Goal: Task Accomplishment & Management: Manage account settings

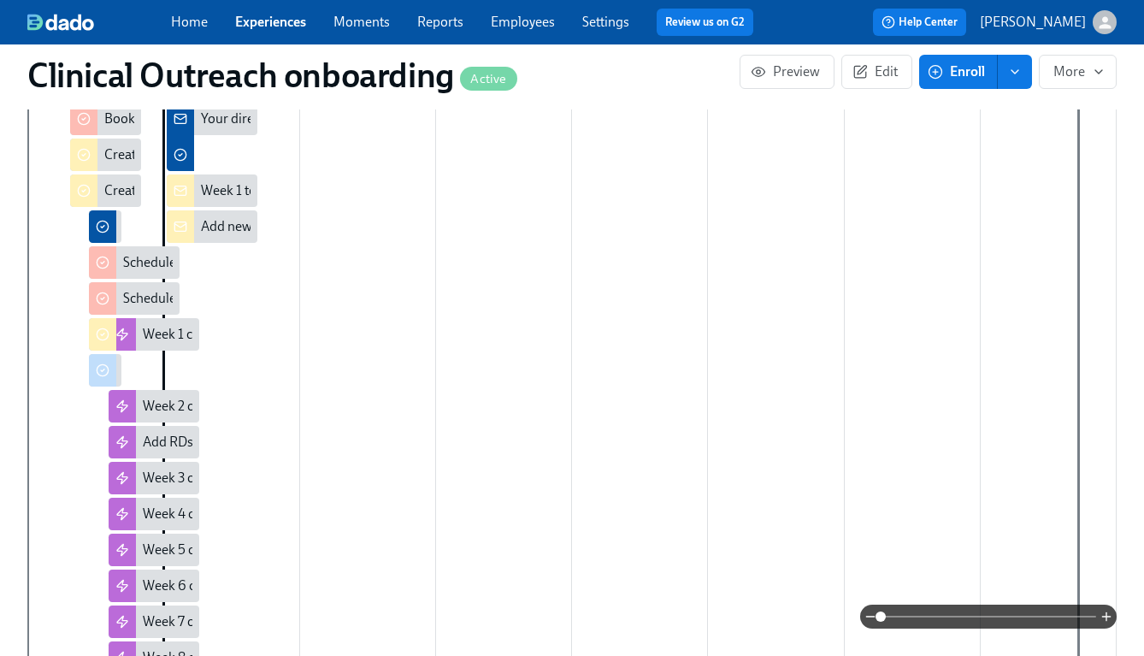
scroll to position [516, 0]
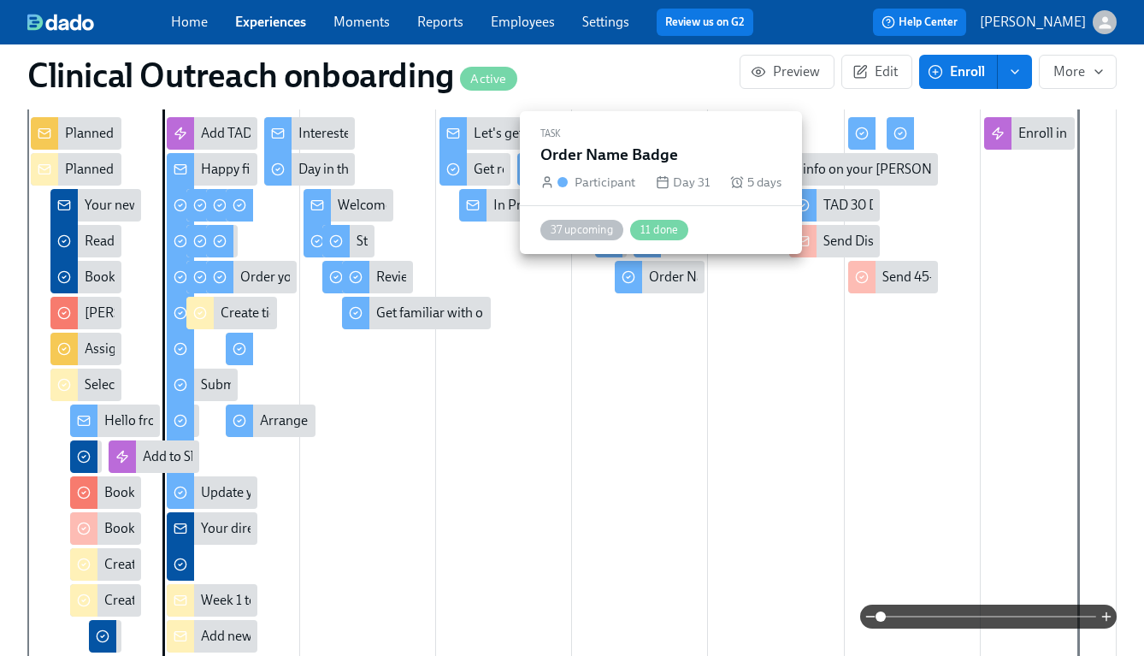
click at [671, 268] on div "Order Name Badge" at bounding box center [706, 277] width 114 height 19
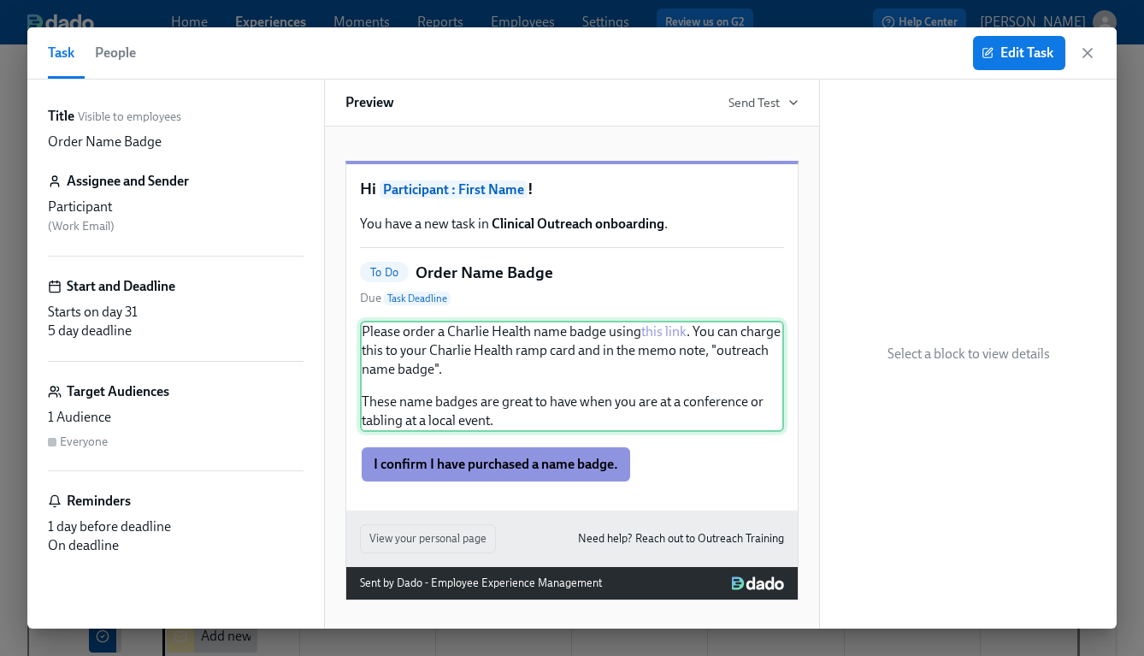
click at [676, 352] on div "Please order a Charlie Health name badge using this link . You can charge this …" at bounding box center [572, 376] width 424 height 111
click at [670, 356] on div "Please order a Charlie Health name badge using this link . You can charge this …" at bounding box center [572, 376] width 424 height 111
click at [1004, 48] on span "Edit Task" at bounding box center [1019, 52] width 68 height 17
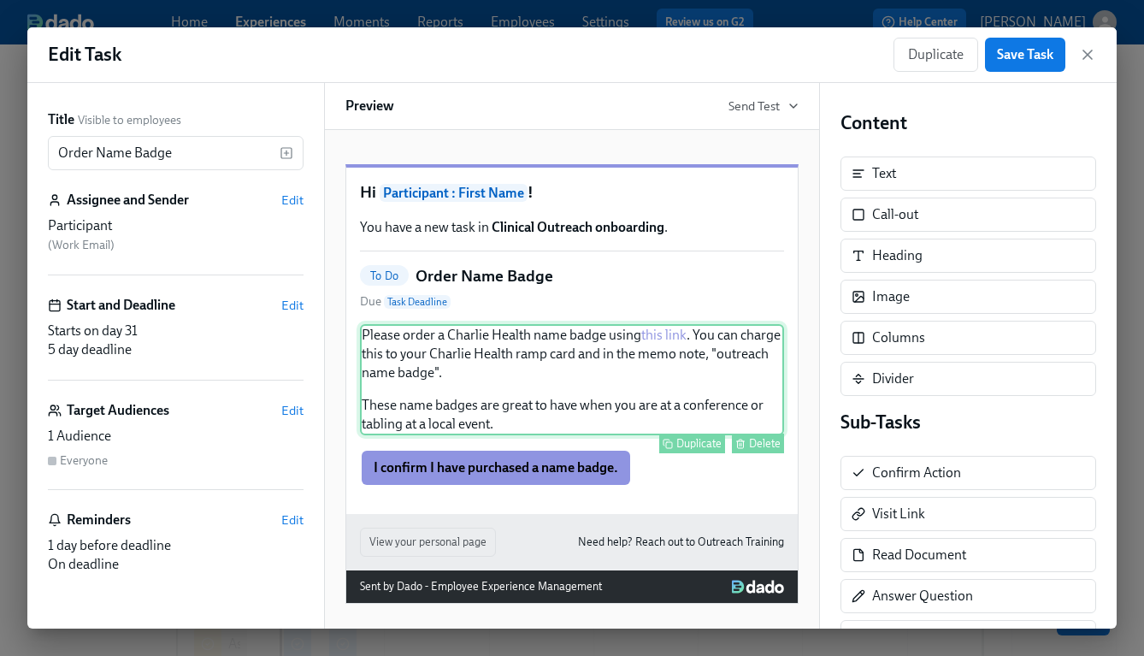
click at [670, 365] on div "Please order a Charlie Health name badge using this link . You can charge this …" at bounding box center [572, 379] width 424 height 111
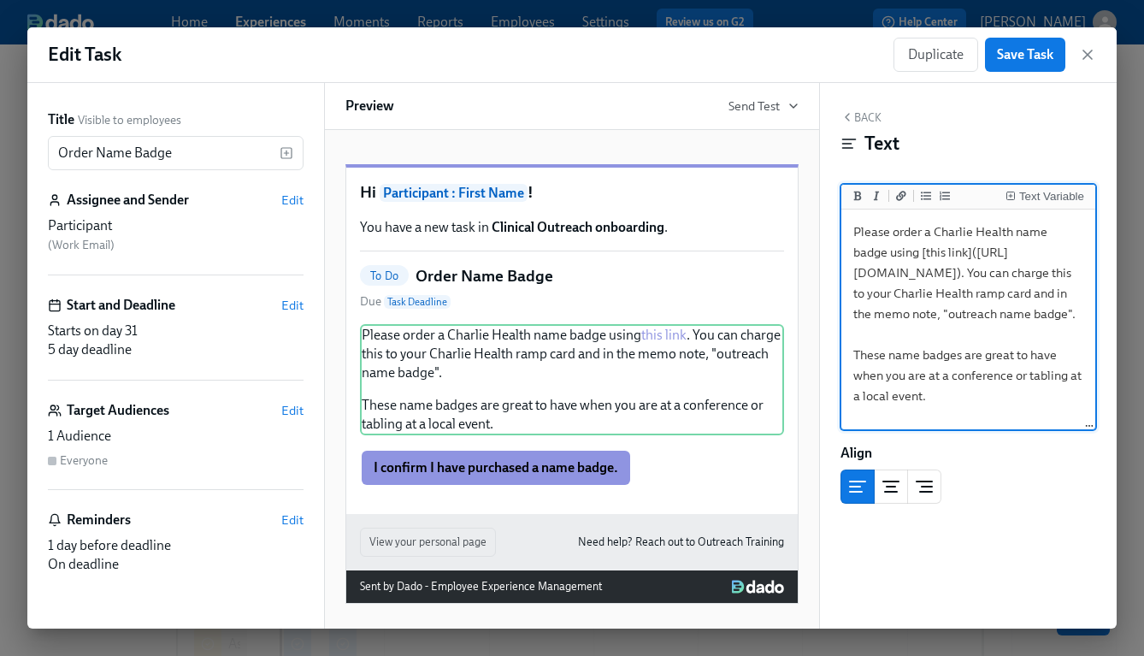
drag, startPoint x: 869, startPoint y: 296, endPoint x: 858, endPoint y: 273, distance: 25.3
click at [858, 273] on textarea "Please order a Charlie Health name badge using [this link]([URL][DOMAIN_NAME]).…" at bounding box center [968, 320] width 247 height 215
click at [1086, 56] on icon "button" at bounding box center [1087, 54] width 9 height 9
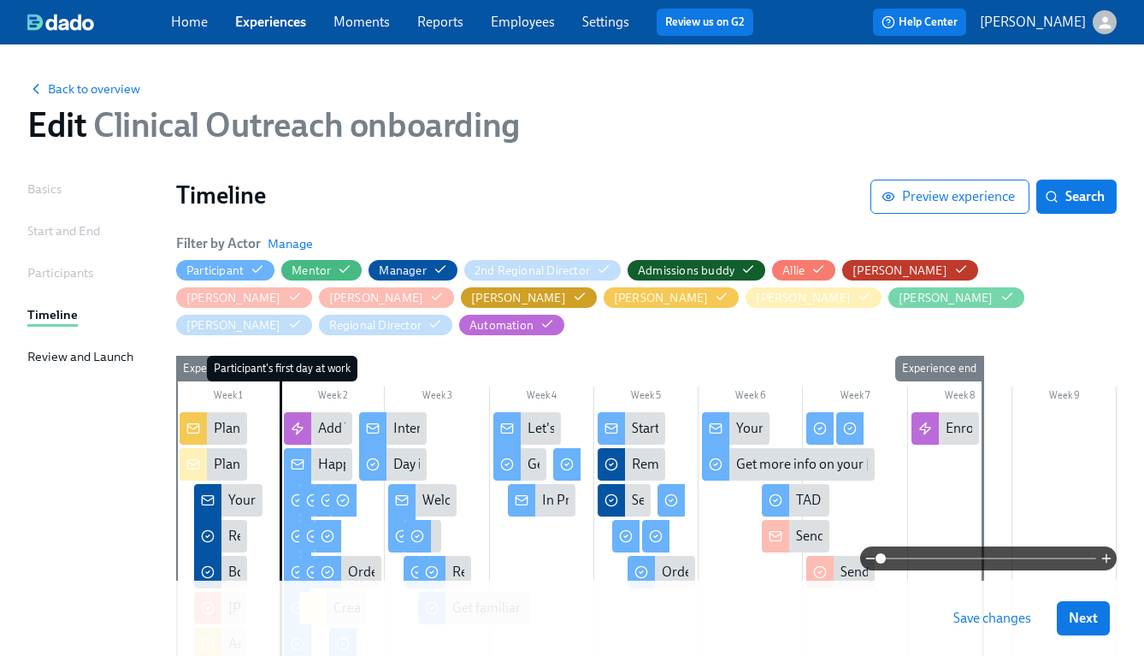
click at [1002, 618] on span "Save changes" at bounding box center [992, 618] width 78 height 17
click at [97, 88] on span "Back to overview" at bounding box center [83, 88] width 113 height 17
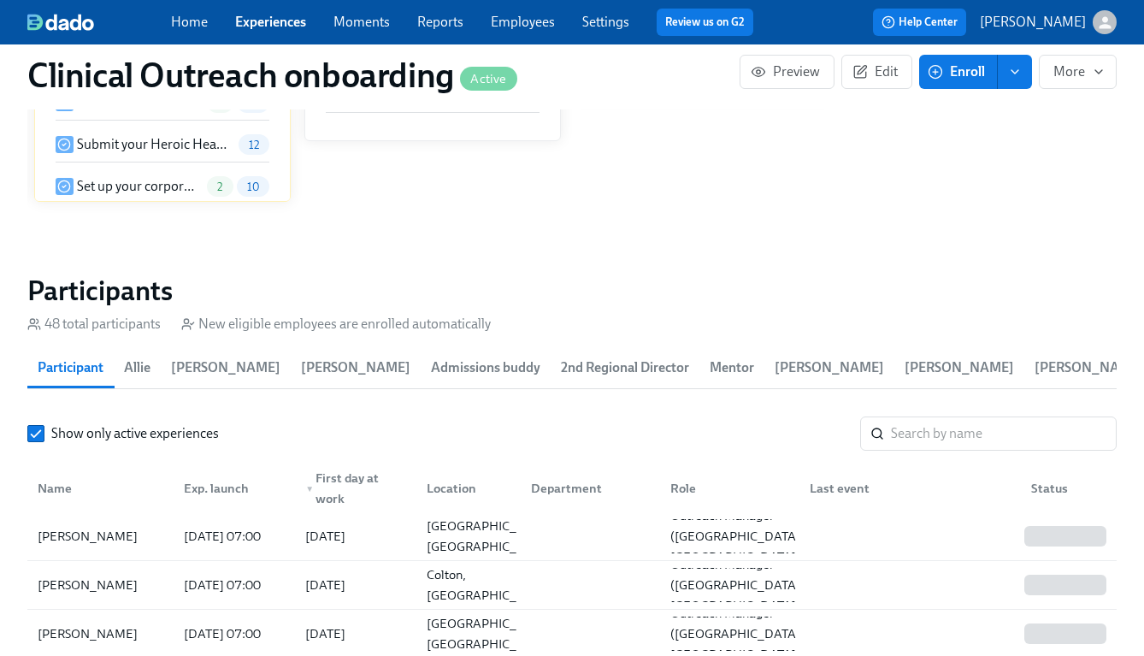
scroll to position [2330, 0]
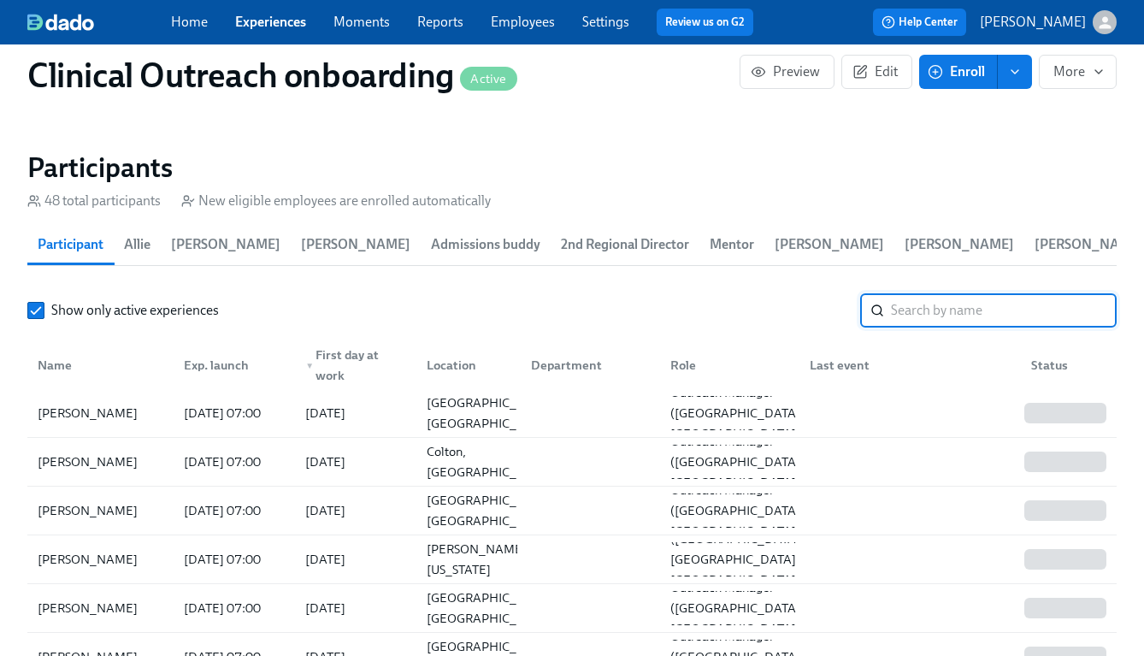
click at [930, 302] on input "search" at bounding box center [1004, 310] width 226 height 34
type input "fatima"
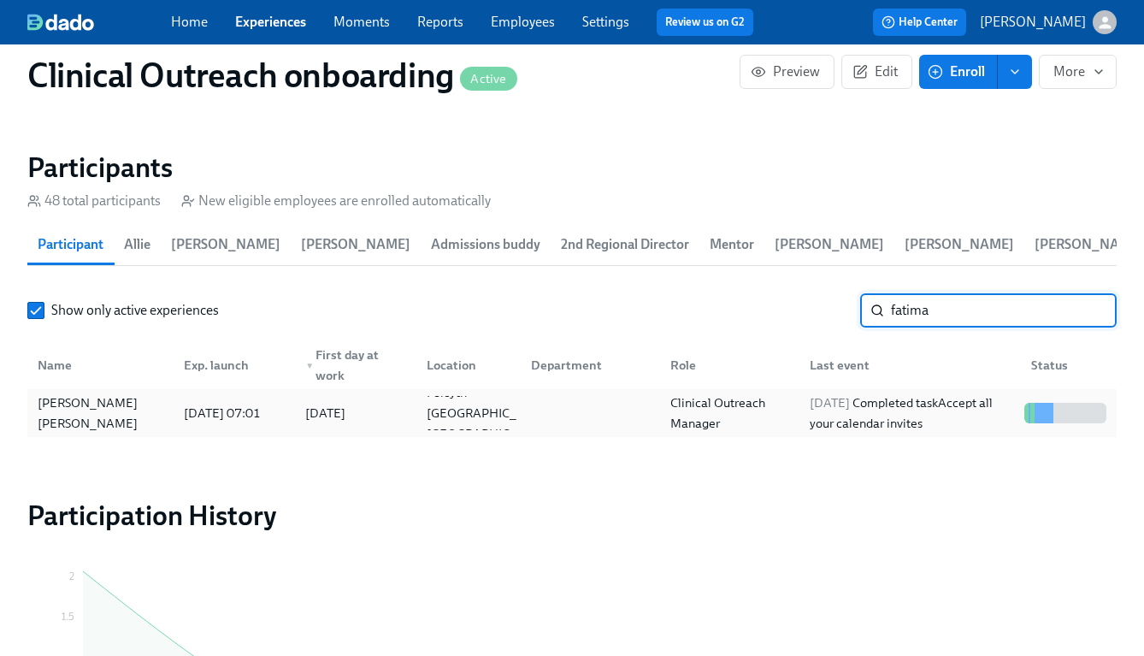
click at [135, 405] on div "[PERSON_NAME] [PERSON_NAME]" at bounding box center [100, 412] width 139 height 41
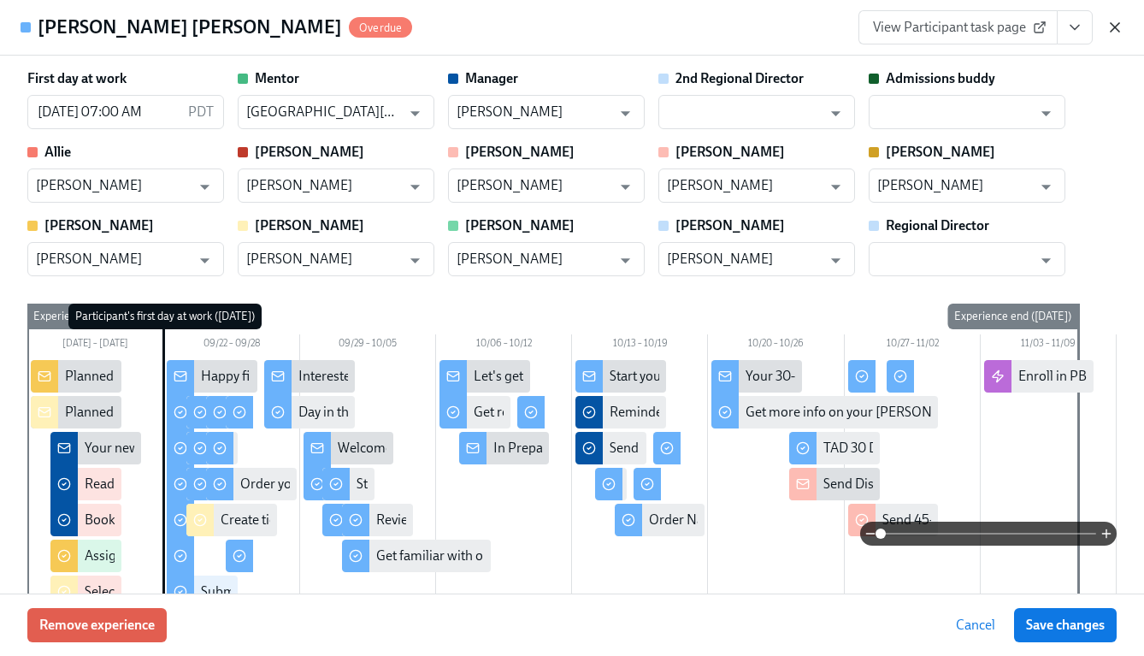
click at [1116, 30] on icon "button" at bounding box center [1114, 27] width 9 height 9
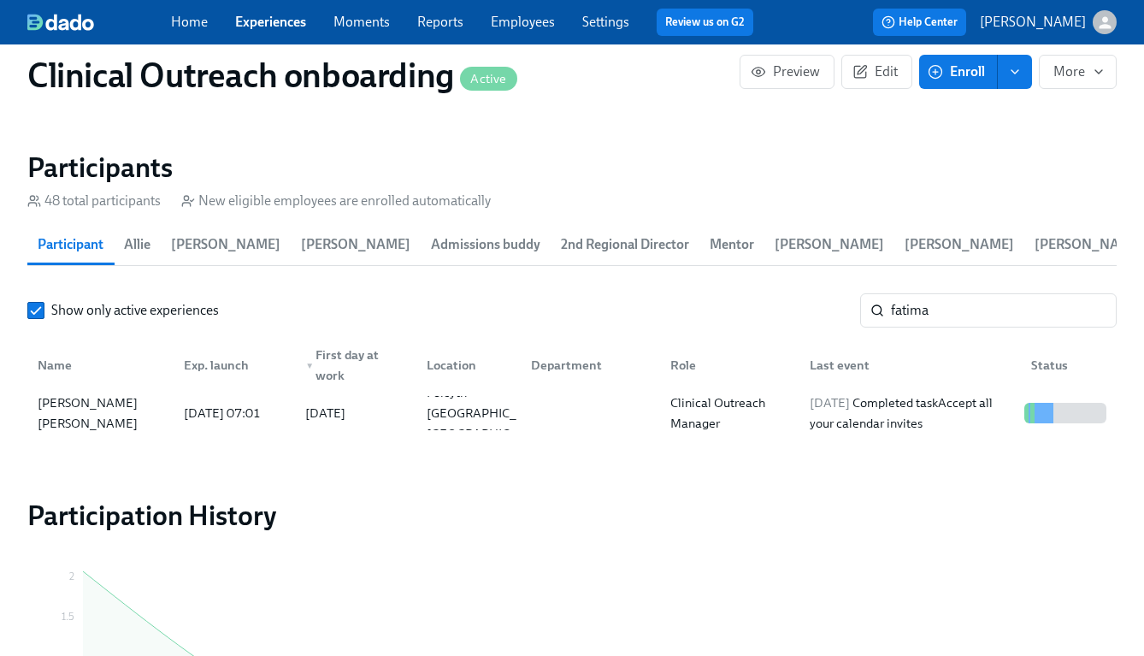
scroll to position [2242, 0]
